Goal: Navigation & Orientation: Find specific page/section

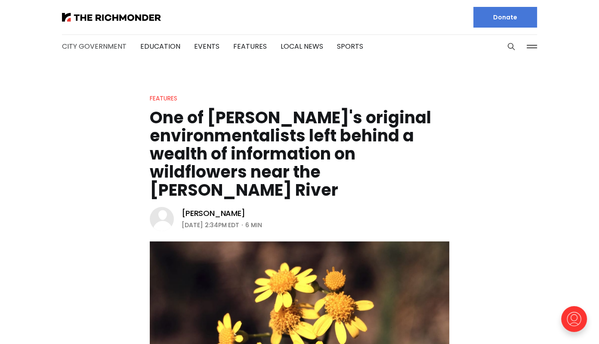
click at [87, 46] on link "City Government" at bounding box center [94, 46] width 65 height 10
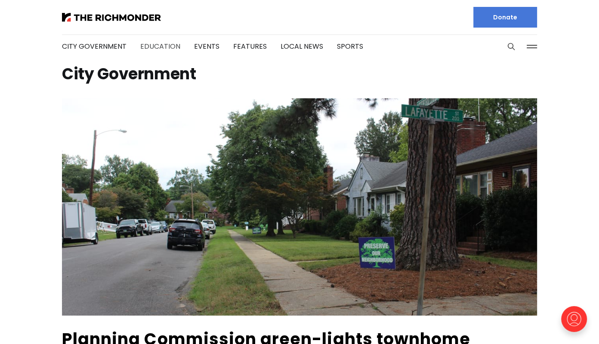
click at [146, 46] on link "Education" at bounding box center [160, 46] width 40 height 10
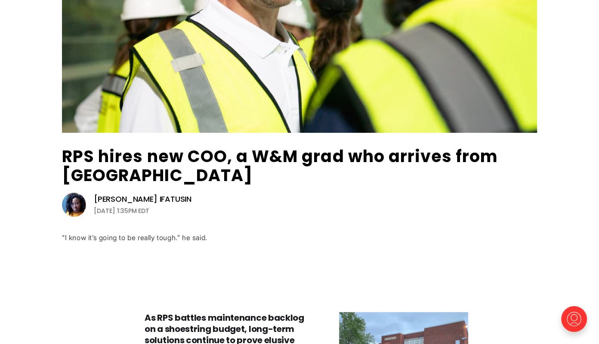
scroll to position [117, 0]
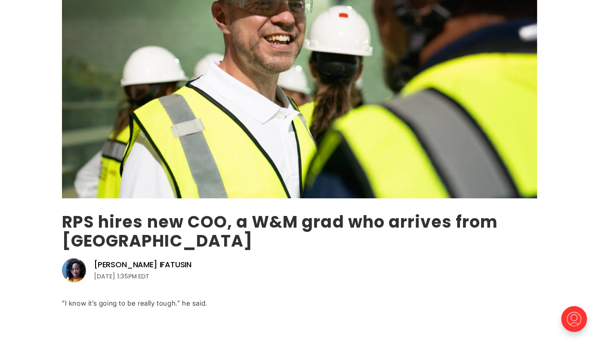
click at [184, 222] on link "RPS hires new COO, a W&M grad who arrives from Indianapolis" at bounding box center [280, 231] width 436 height 42
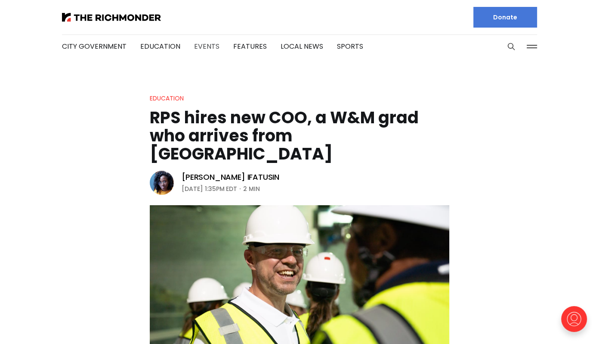
click at [206, 47] on link "Events" at bounding box center [206, 46] width 25 height 10
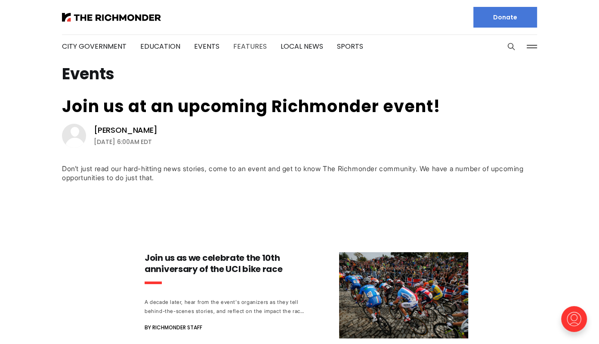
click at [245, 46] on link "Features" at bounding box center [250, 46] width 34 height 10
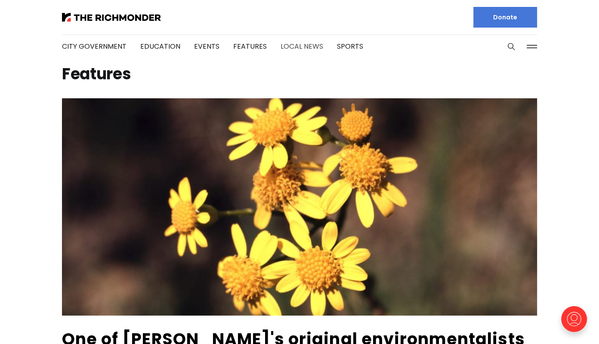
click at [289, 44] on link "Local News" at bounding box center [302, 46] width 43 height 10
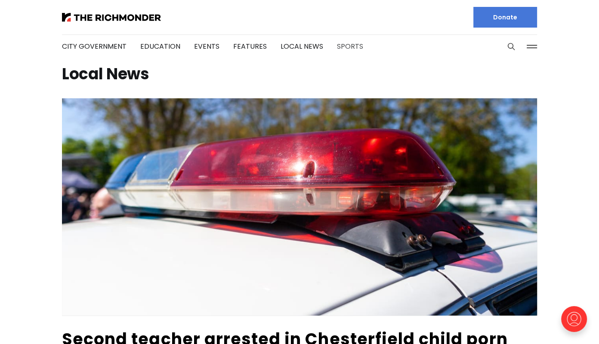
click at [344, 45] on link "Sports" at bounding box center [350, 46] width 26 height 10
